Goal: Task Accomplishment & Management: Manage account settings

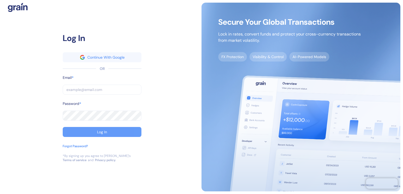
type input "o.borucu@primetravel.com.tr"
click at [108, 129] on button "Log In" at bounding box center [102, 132] width 79 height 10
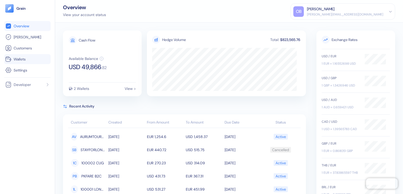
click at [20, 59] on span "Wallets" at bounding box center [20, 58] width 12 height 5
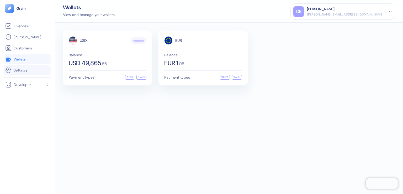
click at [23, 71] on span "Settings" at bounding box center [21, 70] width 14 height 5
